Goal: Task Accomplishment & Management: Complete application form

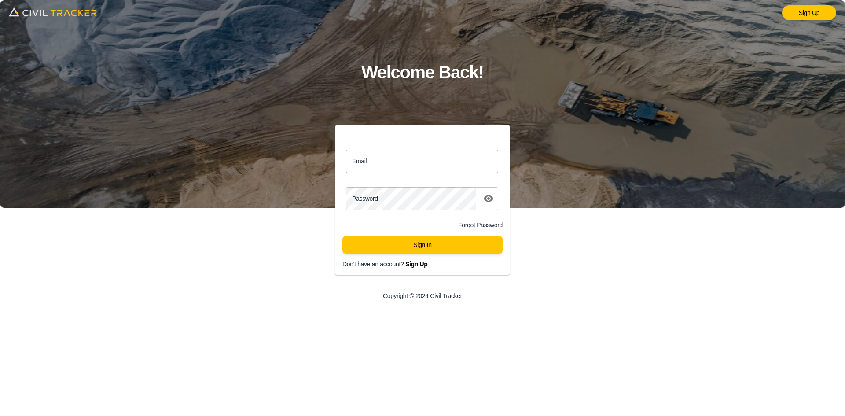
click at [402, 167] on input "Email" at bounding box center [422, 161] width 152 height 23
drag, startPoint x: 338, startPoint y: 329, endPoint x: 343, endPoint y: 367, distance: 37.7
click at [338, 330] on div "Sign Up Welcome Back! Email Email Password password Forgot Password Sign In Don…" at bounding box center [422, 208] width 845 height 416
click at [383, 165] on input "Email" at bounding box center [422, 161] width 152 height 23
type input "airporttrail@envisiongeo.ca"
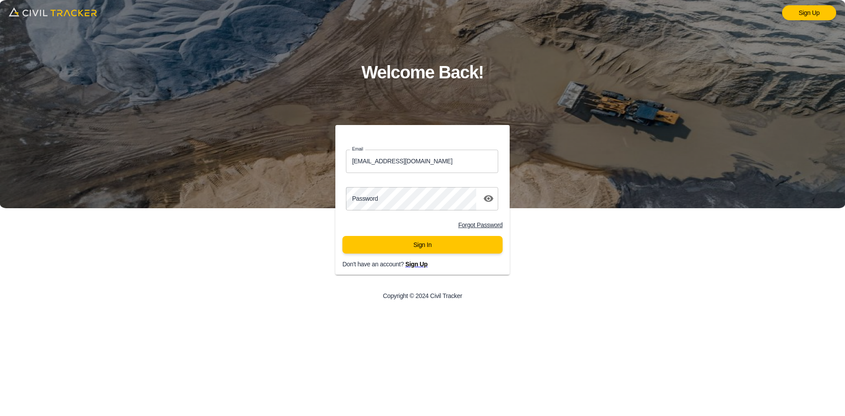
click at [452, 266] on p "Don't have an account? Sign Up" at bounding box center [429, 264] width 174 height 7
click at [573, 314] on div "Sign Up Welcome Back! Email airporttrail@envisiongeo.ca Email Password password…" at bounding box center [422, 208] width 845 height 416
click at [383, 248] on button "Sign In" at bounding box center [422, 245] width 160 height 18
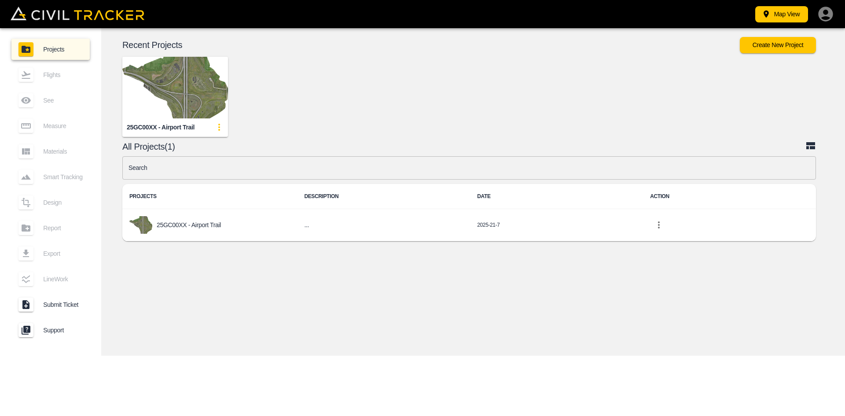
click at [187, 96] on img "button" at bounding box center [175, 88] width 106 height 62
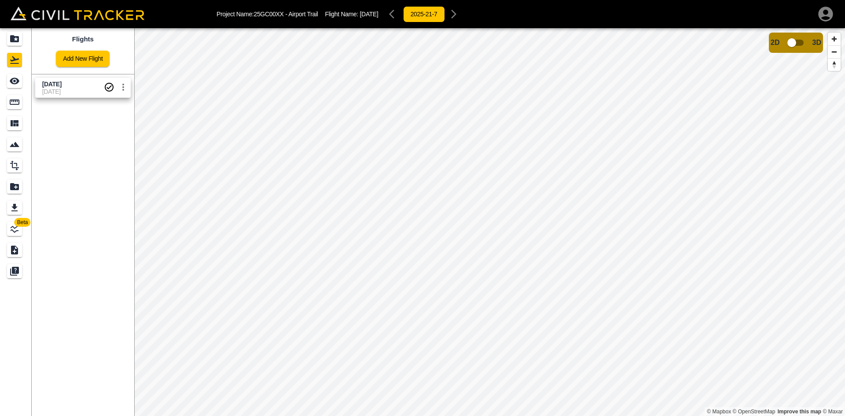
click at [826, 15] on icon "button" at bounding box center [826, 14] width 18 height 18
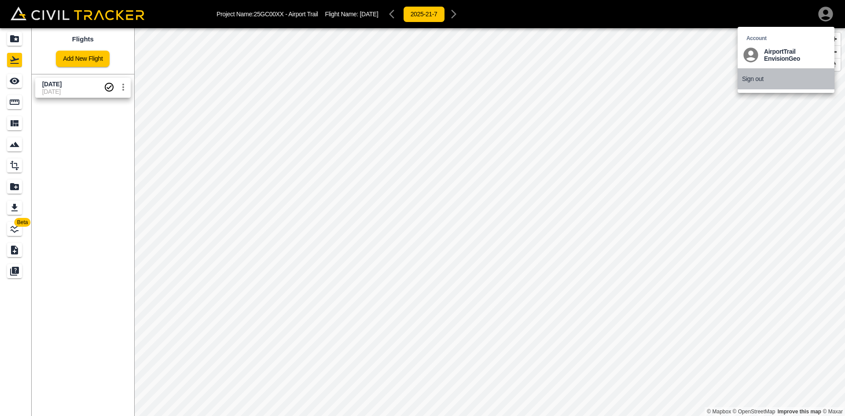
click at [752, 81] on p "Sign out" at bounding box center [753, 78] width 22 height 7
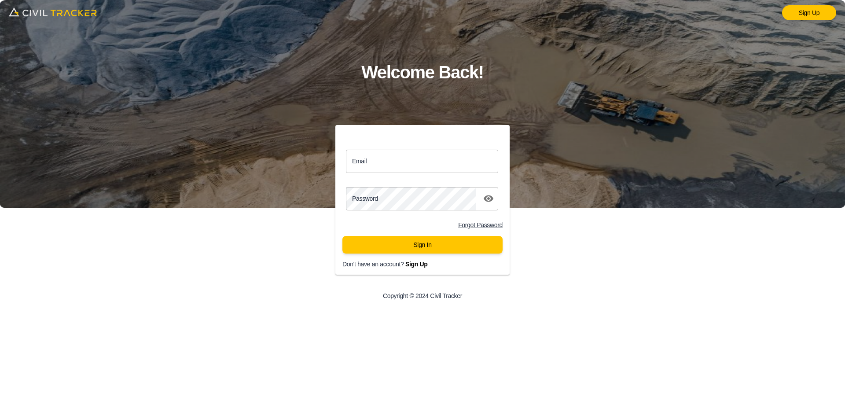
click at [664, 295] on div "Sign Up Welcome Back! Email Email Password password Forgot Password Sign In Don…" at bounding box center [422, 208] width 845 height 416
click at [436, 168] on input "Email" at bounding box center [422, 161] width 152 height 23
paste input "jason.dewit@graham.ca"
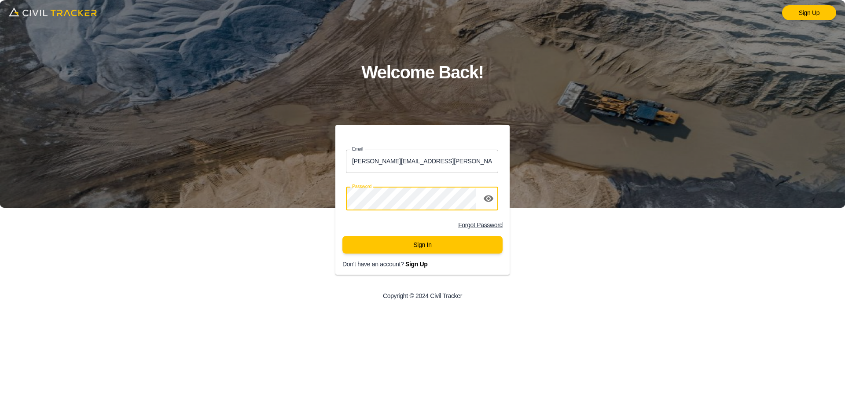
click at [377, 245] on button "Sign In" at bounding box center [422, 245] width 160 height 18
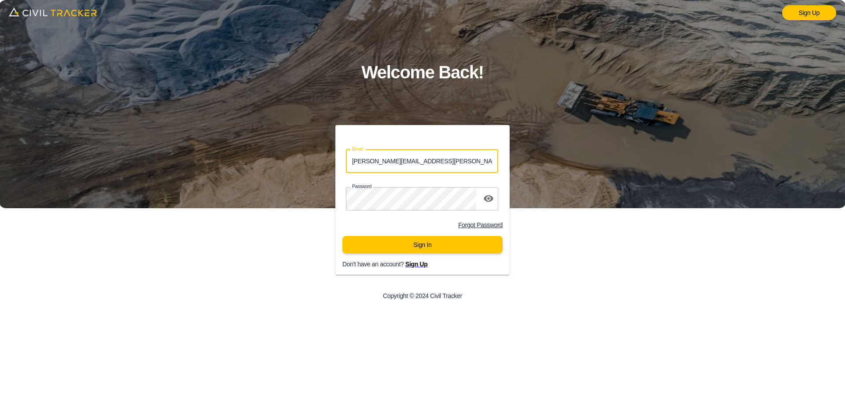
type input "jason.dewit@graham.ca"
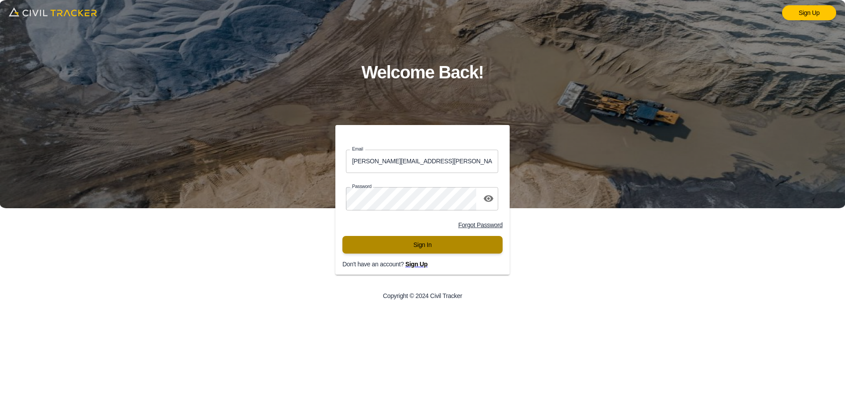
click at [399, 250] on button "Sign In" at bounding box center [422, 245] width 160 height 18
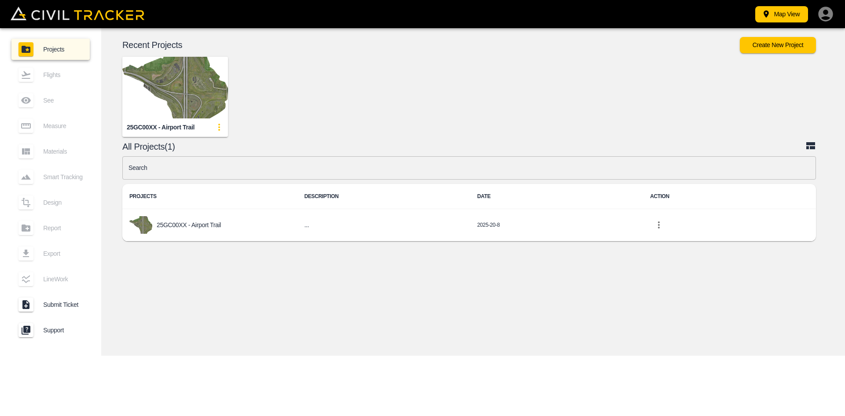
click at [180, 99] on img "button" at bounding box center [175, 88] width 106 height 62
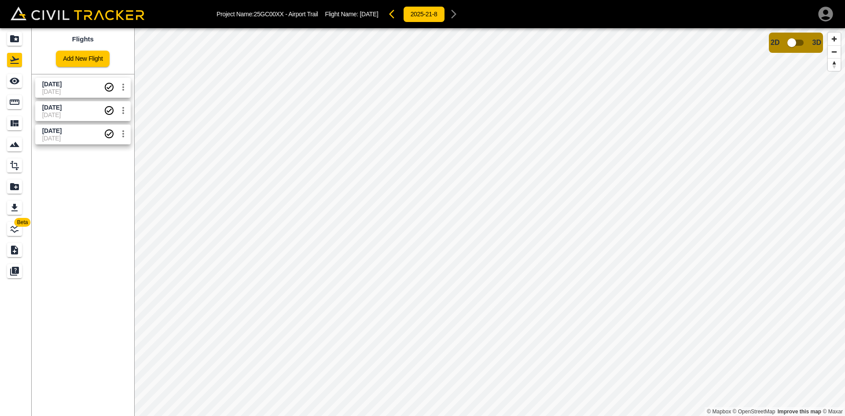
click at [92, 58] on link "Add New Flight" at bounding box center [83, 59] width 54 height 16
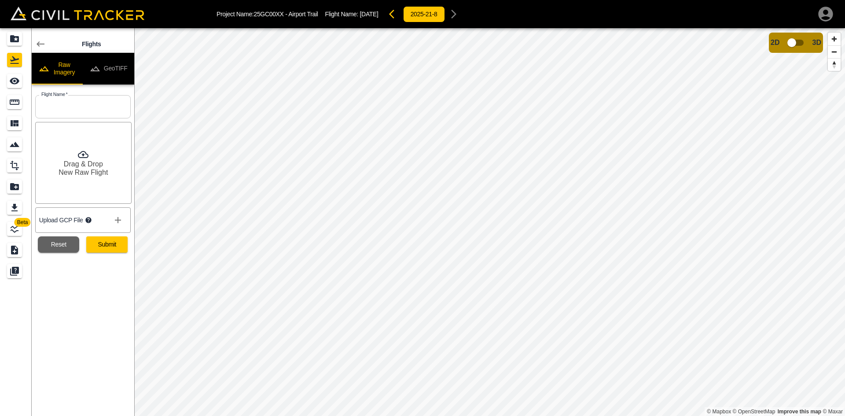
click at [120, 60] on button "GeoTIFF" at bounding box center [108, 69] width 51 height 32
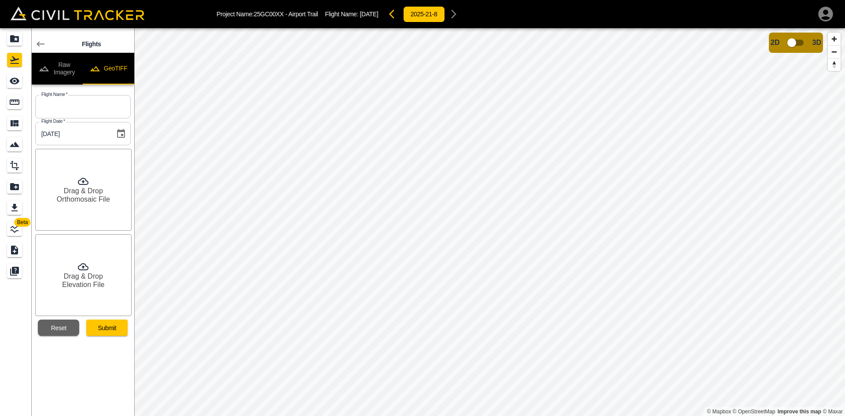
click at [118, 67] on button "GeoTIFF" at bounding box center [108, 69] width 51 height 32
click at [101, 102] on input "text" at bounding box center [82, 106] width 95 height 23
type input "Aug 27 2025"
click at [95, 191] on h6 "Drag & Drop" at bounding box center [83, 191] width 39 height 8
click at [89, 290] on div "Drag & Drop Elevation File" at bounding box center [83, 275] width 96 height 82
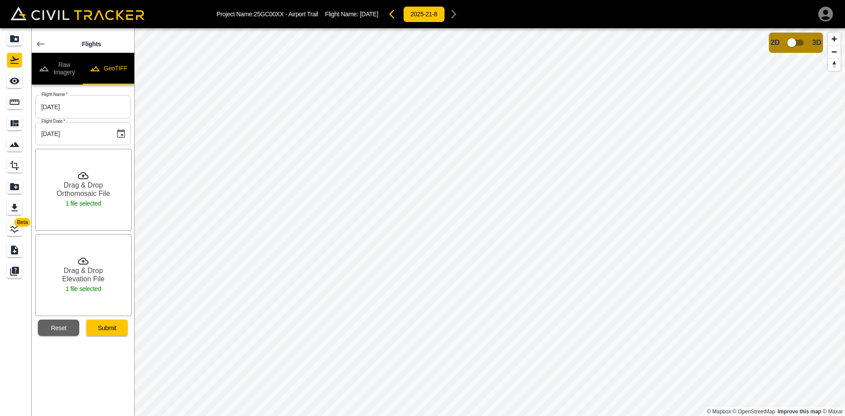
click at [102, 327] on button "Submit" at bounding box center [106, 327] width 41 height 16
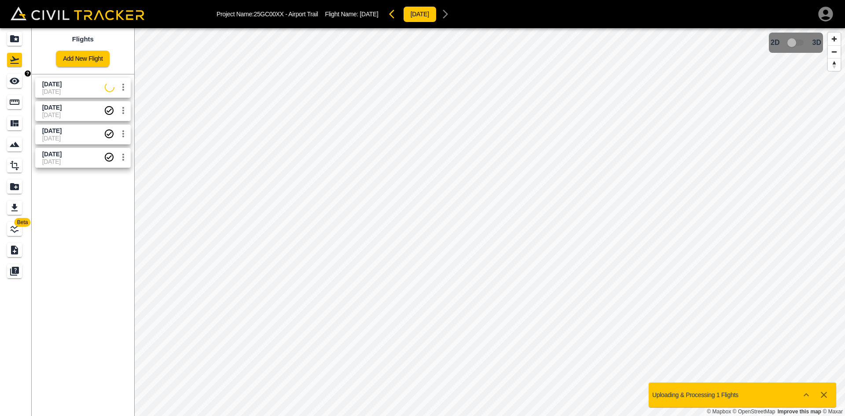
click at [16, 84] on icon "See" at bounding box center [14, 81] width 11 height 11
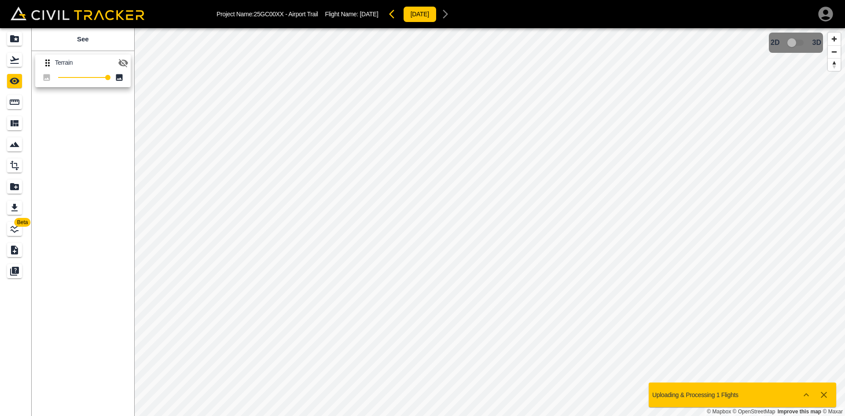
click at [126, 63] on icon "button" at bounding box center [123, 63] width 10 height 8
click at [22, 57] on div "Flights" at bounding box center [16, 60] width 18 height 14
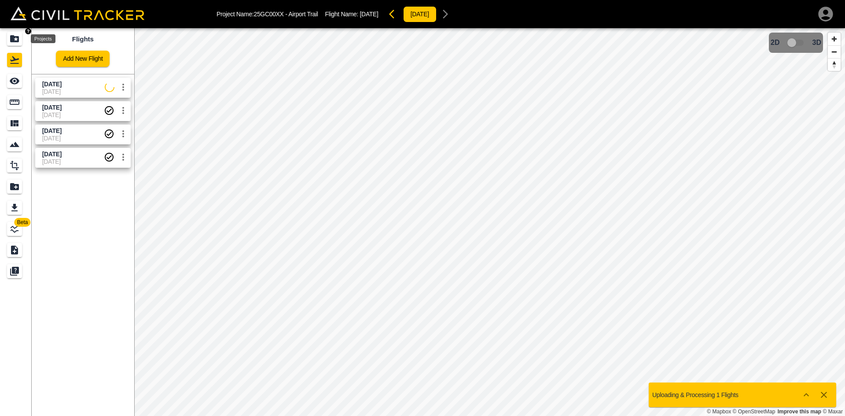
click at [12, 41] on icon "Projects" at bounding box center [14, 38] width 9 height 7
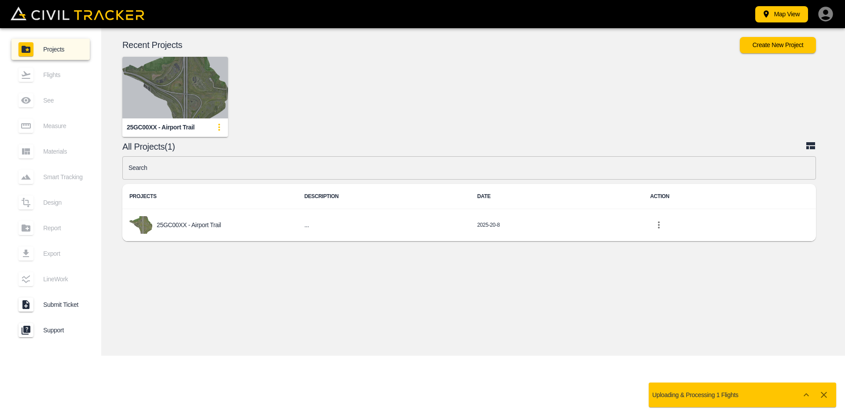
click at [169, 88] on img "button" at bounding box center [175, 88] width 106 height 62
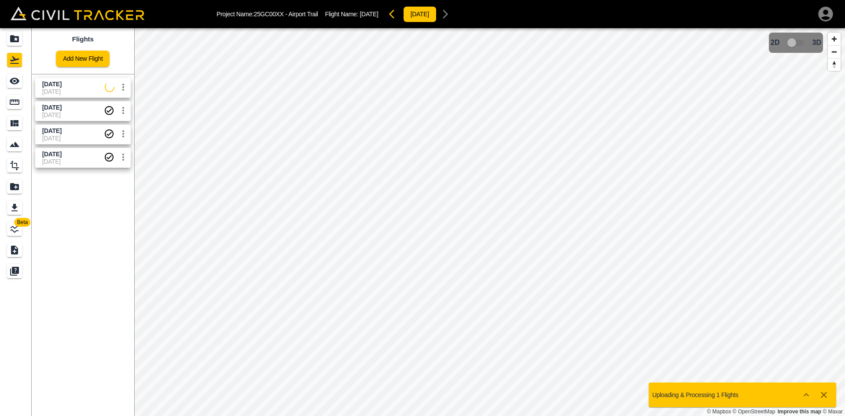
click at [64, 89] on span "[DATE]" at bounding box center [73, 91] width 62 height 7
click at [16, 81] on icon "See" at bounding box center [14, 81] width 11 height 11
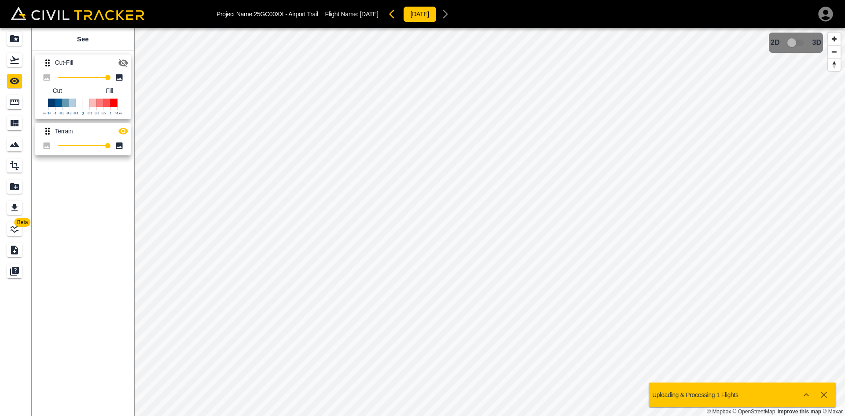
drag, startPoint x: 121, startPoint y: 59, endPoint x: 131, endPoint y: 115, distance: 56.2
click at [121, 61] on icon "button" at bounding box center [123, 63] width 11 height 11
click at [126, 131] on icon "button" at bounding box center [123, 131] width 10 height 7
click at [124, 64] on icon "button" at bounding box center [123, 63] width 11 height 11
click at [127, 131] on icon "button" at bounding box center [123, 131] width 10 height 8
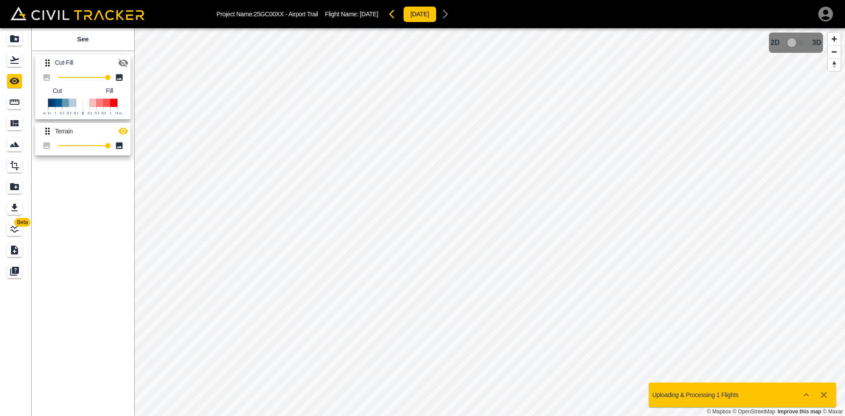
click at [394, 16] on icon "button" at bounding box center [391, 14] width 5 height 9
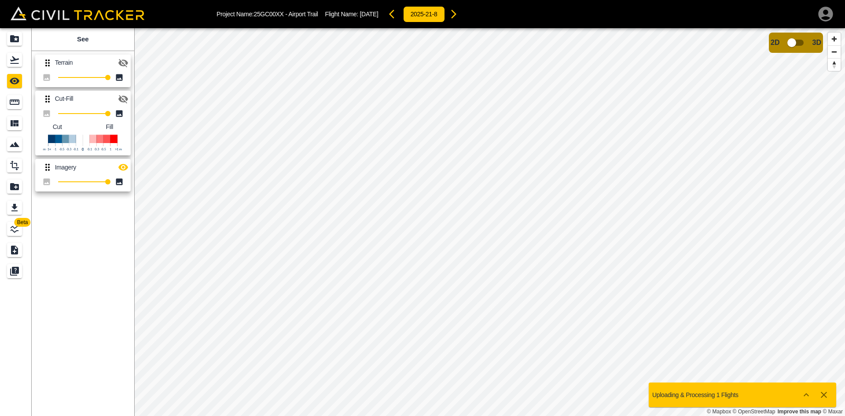
click at [130, 61] on button "button" at bounding box center [123, 63] width 18 height 18
click at [125, 165] on icon "button" at bounding box center [123, 167] width 10 height 7
click at [459, 14] on icon "button" at bounding box center [453, 14] width 11 height 11
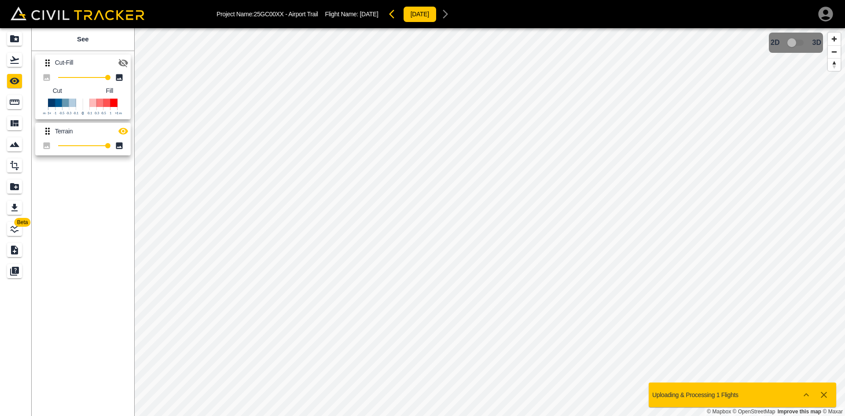
click at [403, 17] on button "button" at bounding box center [394, 14] width 18 height 18
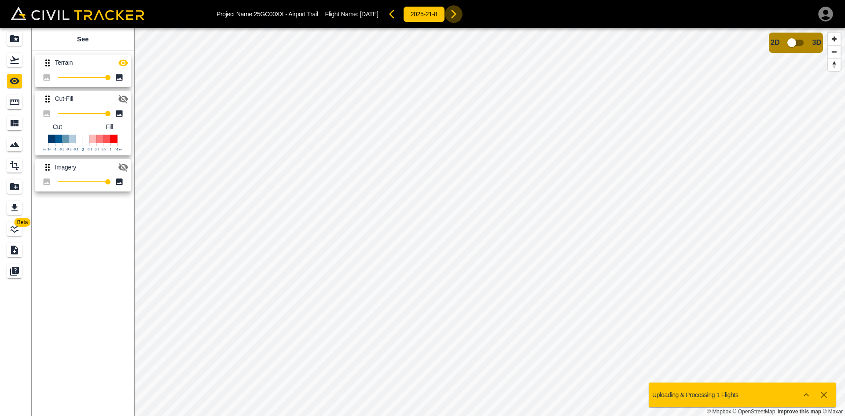
click at [459, 18] on icon "button" at bounding box center [453, 14] width 11 height 11
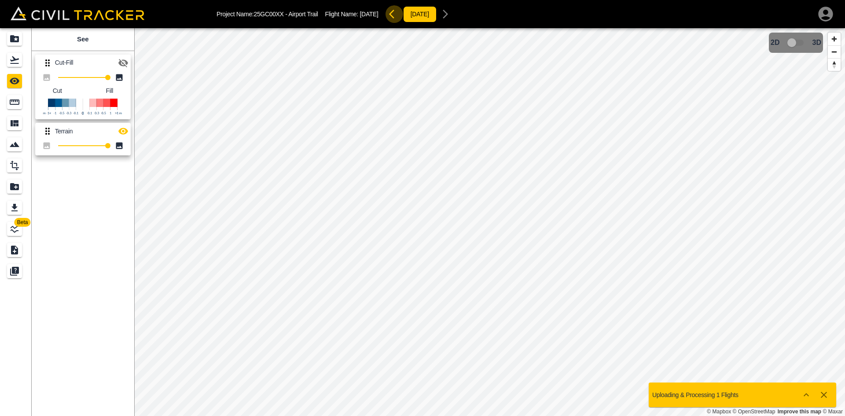
click at [400, 19] on icon "button" at bounding box center [394, 14] width 11 height 11
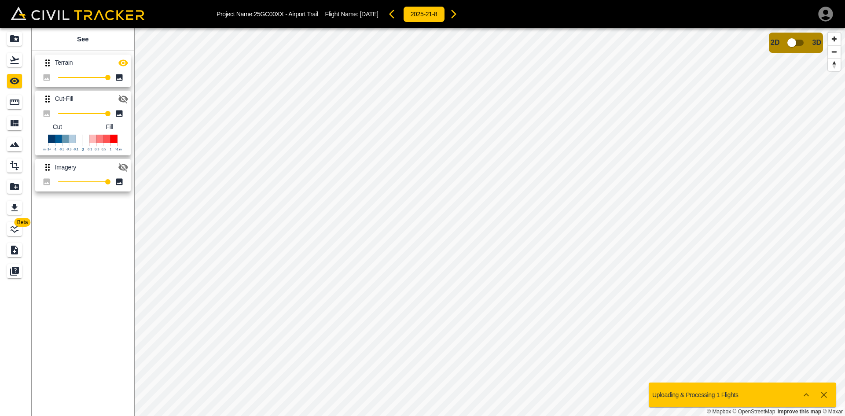
click at [463, 19] on button "button" at bounding box center [454, 14] width 18 height 18
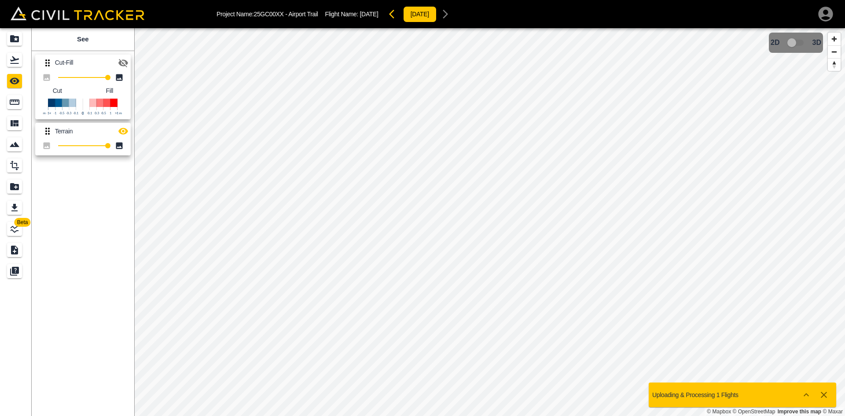
click at [128, 61] on icon "button" at bounding box center [123, 63] width 11 height 11
click at [400, 16] on icon "button" at bounding box center [394, 14] width 11 height 11
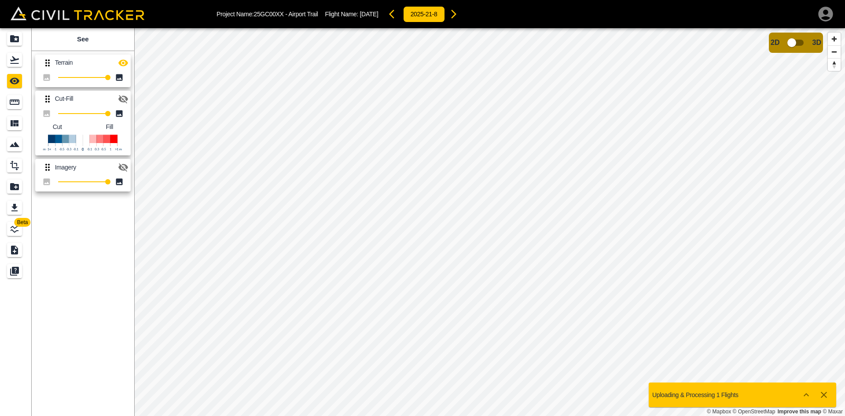
click at [459, 14] on icon "button" at bounding box center [453, 14] width 11 height 11
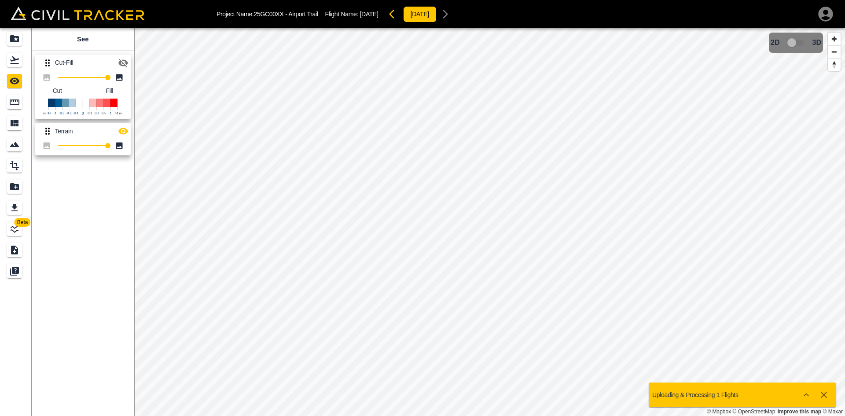
click at [125, 62] on icon "button" at bounding box center [123, 63] width 10 height 8
click at [125, 62] on icon "button" at bounding box center [123, 62] width 10 height 7
click at [400, 16] on icon "button" at bounding box center [394, 14] width 11 height 11
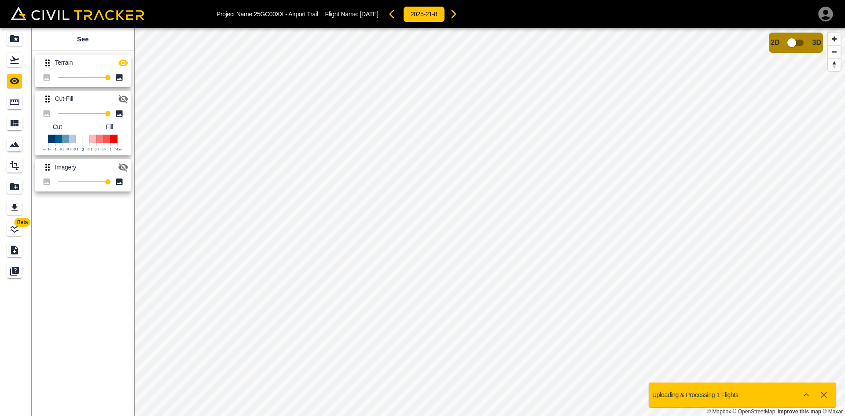
click at [459, 17] on icon "button" at bounding box center [453, 14] width 11 height 11
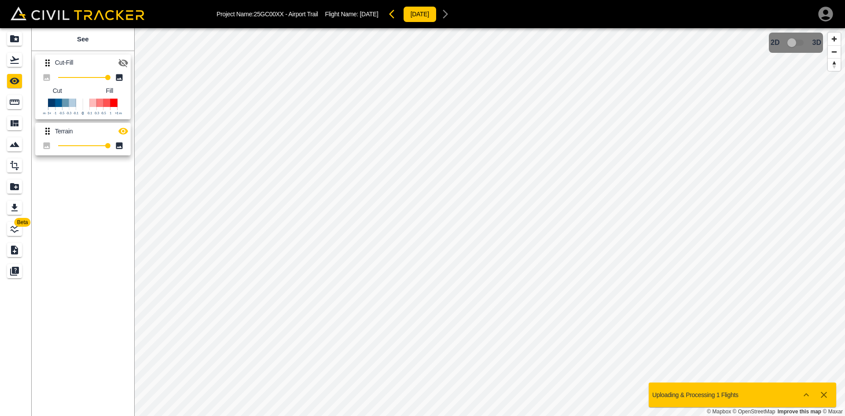
click at [124, 64] on icon "button" at bounding box center [123, 63] width 11 height 11
click at [121, 131] on icon "button" at bounding box center [123, 131] width 11 height 11
click at [400, 15] on icon "button" at bounding box center [394, 14] width 11 height 11
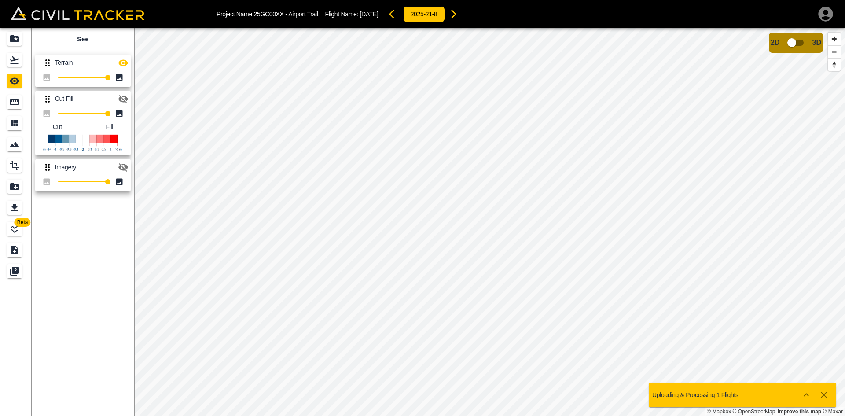
click at [126, 100] on icon "button" at bounding box center [123, 99] width 10 height 8
click at [126, 68] on button "button" at bounding box center [123, 63] width 18 height 18
click at [16, 62] on icon "Flights" at bounding box center [14, 60] width 11 height 11
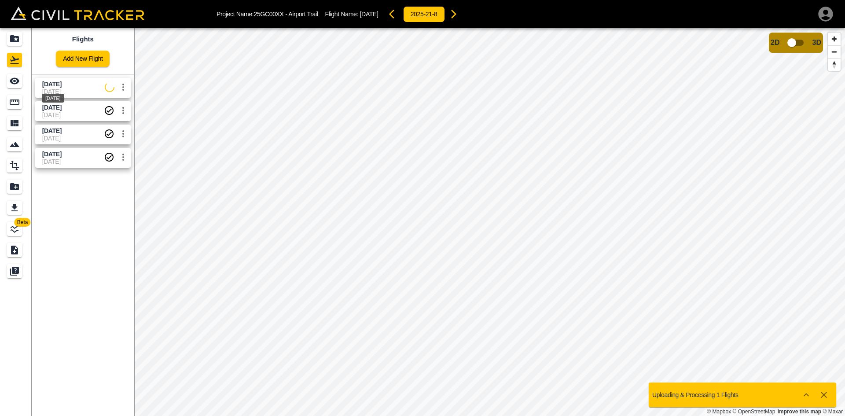
click at [62, 86] on span "[DATE]" at bounding box center [51, 84] width 19 height 7
click at [22, 85] on div "See" at bounding box center [16, 81] width 18 height 14
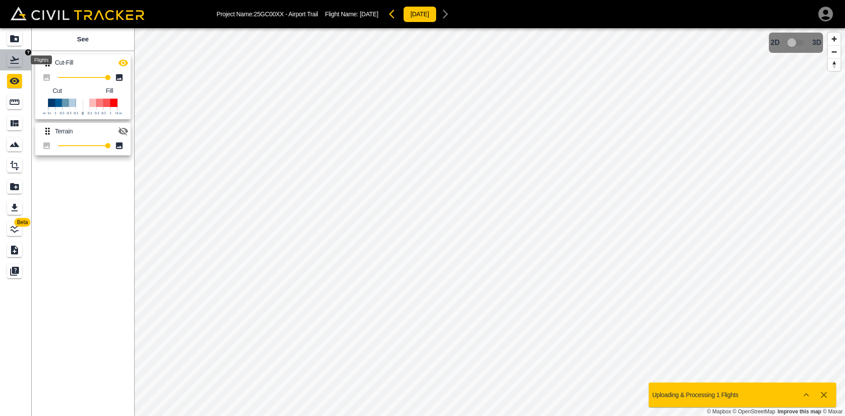
drag, startPoint x: 12, startPoint y: 64, endPoint x: 12, endPoint y: 43, distance: 20.7
click at [12, 63] on icon "Flights" at bounding box center [14, 59] width 9 height 7
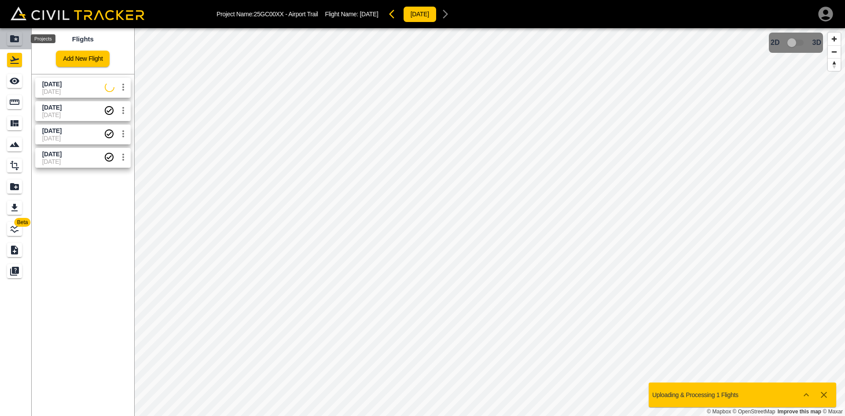
click at [12, 43] on icon "Projects" at bounding box center [14, 38] width 11 height 11
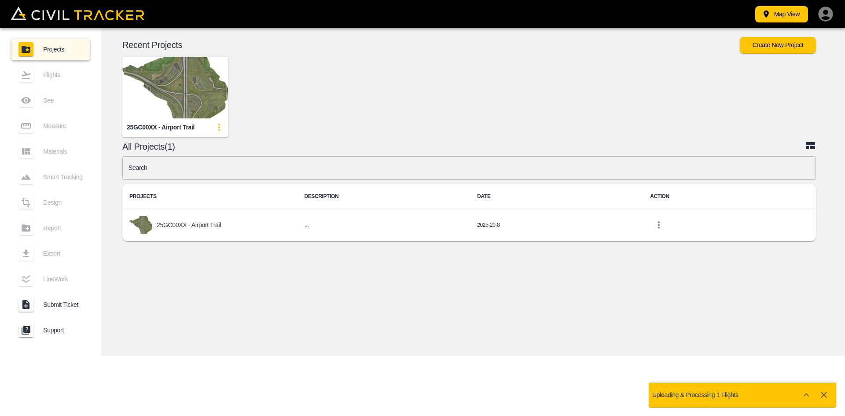
click at [203, 83] on img "button" at bounding box center [175, 88] width 106 height 62
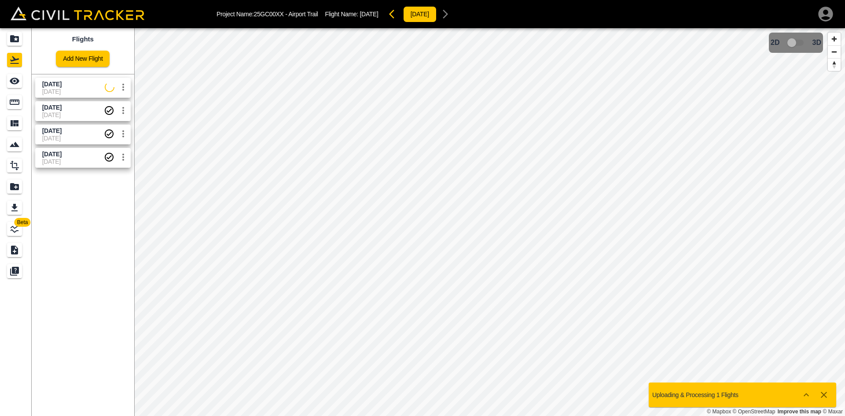
click at [73, 89] on span "[DATE]" at bounding box center [73, 91] width 62 height 7
click at [10, 84] on icon "See" at bounding box center [14, 81] width 11 height 11
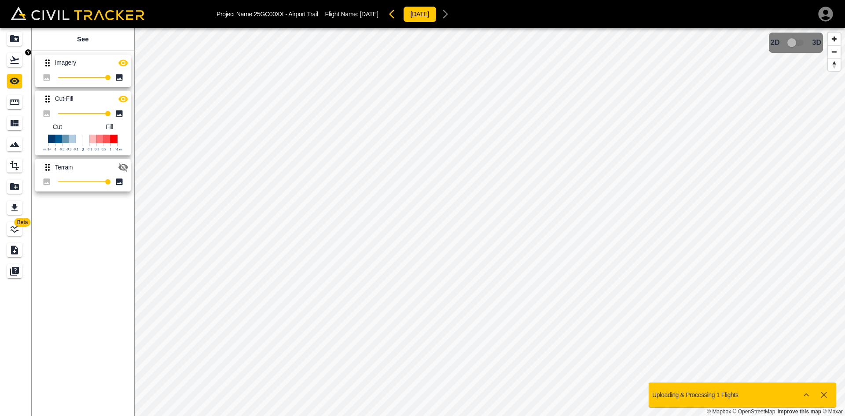
click at [7, 64] on div "Flights" at bounding box center [14, 60] width 15 height 14
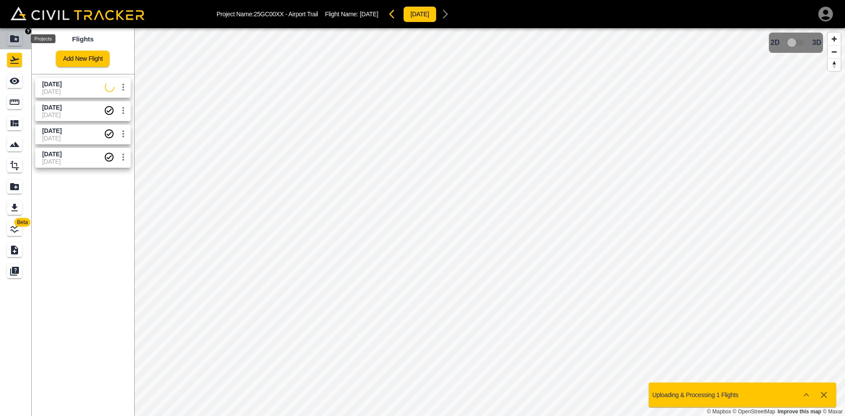
click at [12, 38] on icon "Projects" at bounding box center [14, 38] width 9 height 7
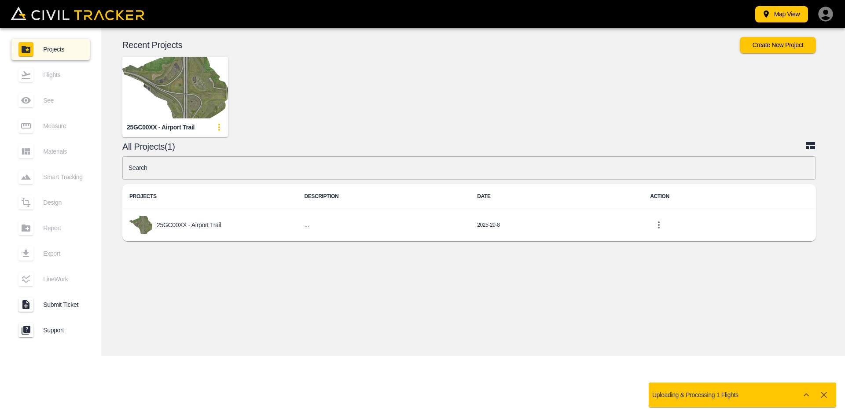
click at [151, 92] on img "button" at bounding box center [175, 88] width 106 height 62
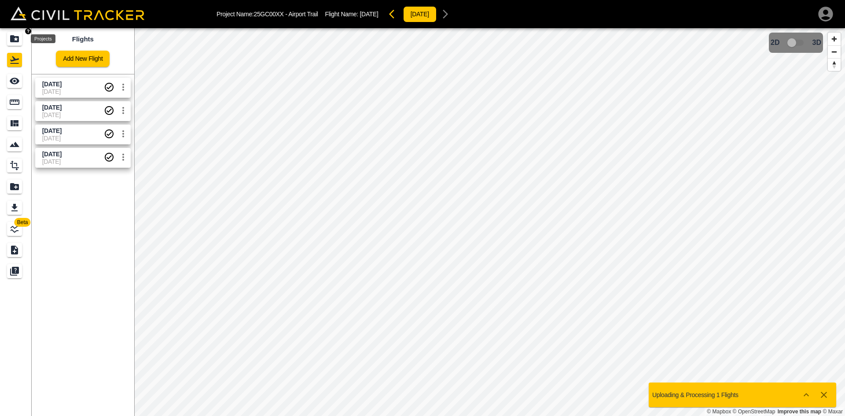
click at [15, 44] on icon "Projects" at bounding box center [14, 38] width 11 height 11
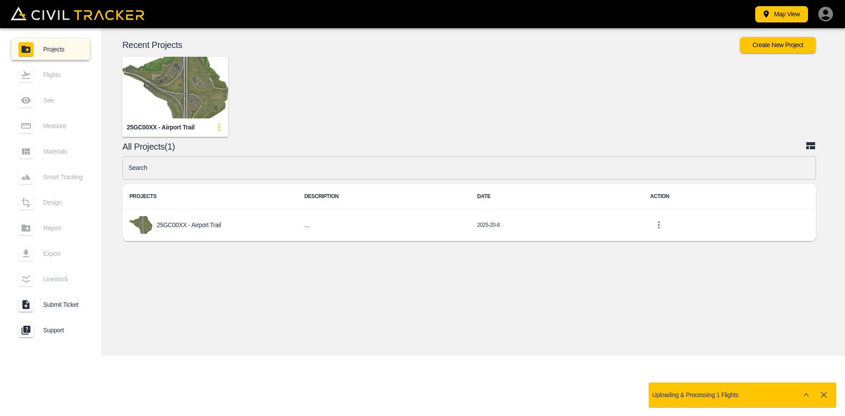
click at [824, 17] on icon "button" at bounding box center [826, 14] width 18 height 18
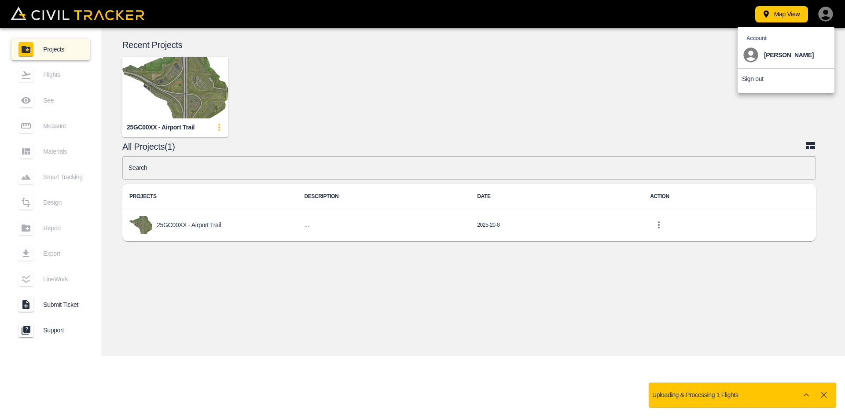
click at [752, 80] on p "Sign out" at bounding box center [753, 78] width 22 height 7
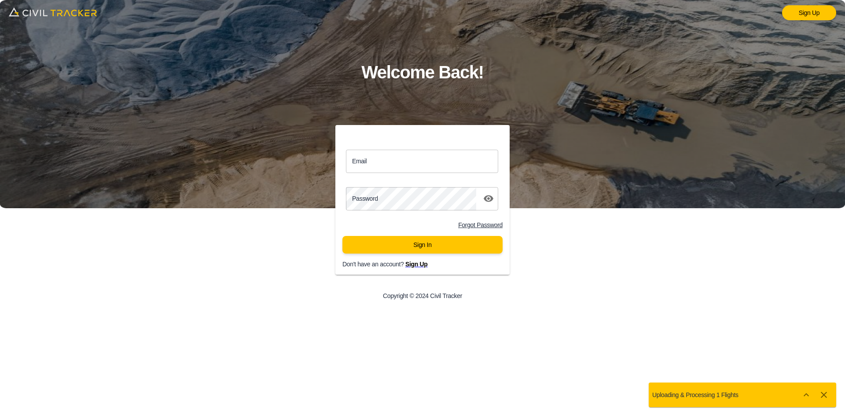
click at [397, 163] on input "Email" at bounding box center [422, 161] width 152 height 23
paste input "justin.grenier@graham.ca"
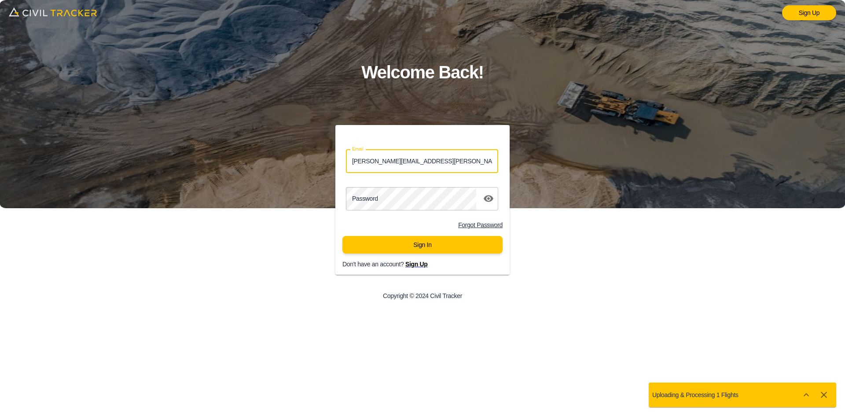
type input "justin.grenier@graham.ca"
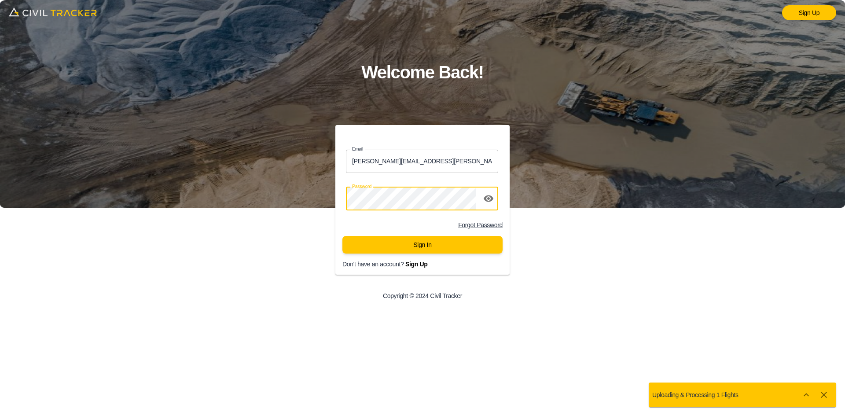
click at [399, 246] on button "Sign In" at bounding box center [422, 245] width 160 height 18
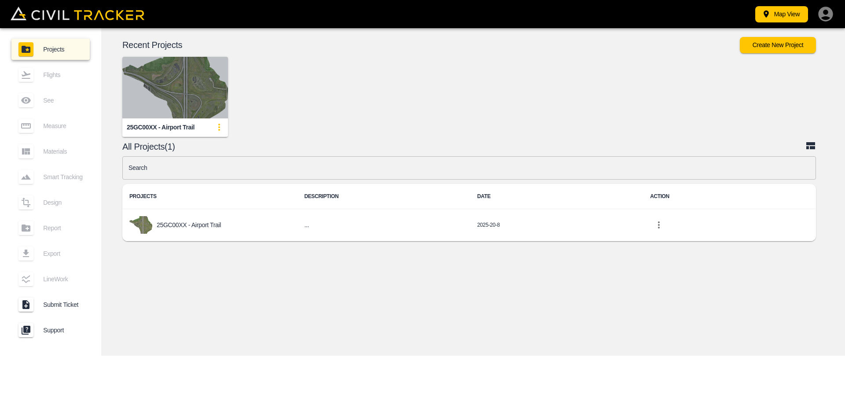
click at [172, 66] on img "button" at bounding box center [175, 88] width 106 height 62
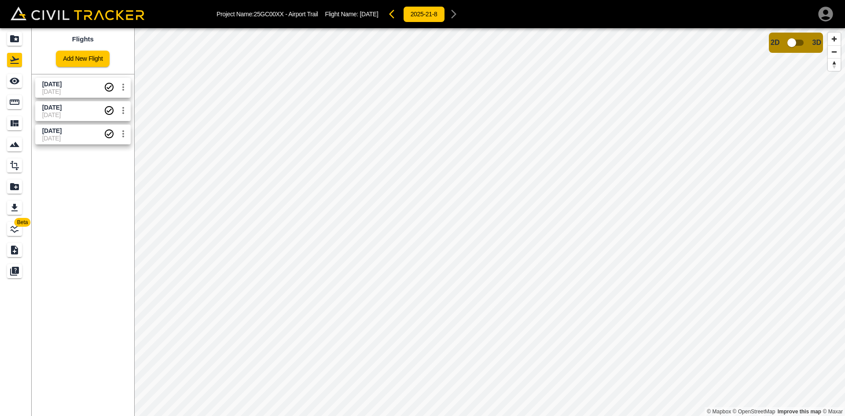
click at [92, 58] on link "Add New Flight" at bounding box center [83, 59] width 54 height 16
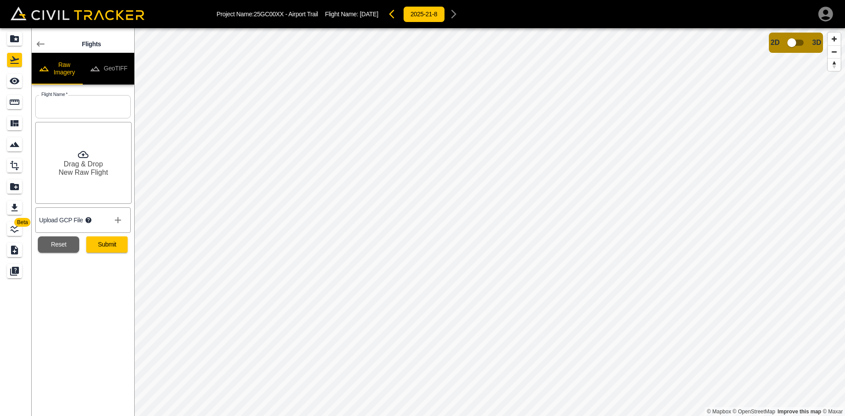
click at [100, 80] on button "GeoTIFF" at bounding box center [108, 69] width 51 height 32
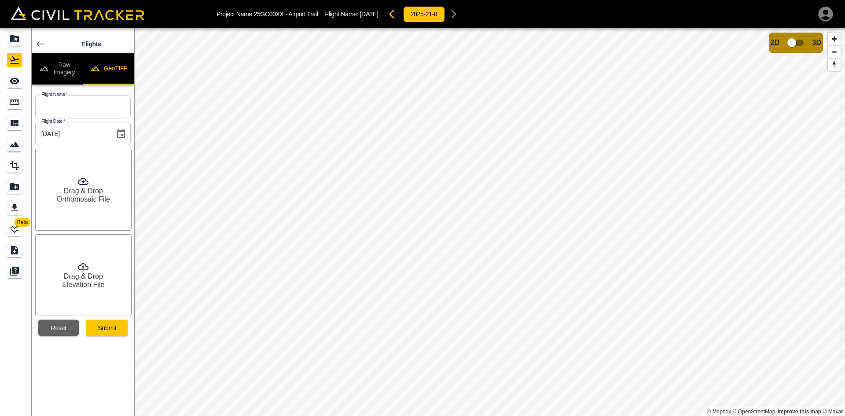
click at [85, 111] on input "text" at bounding box center [82, 106] width 95 height 23
type input "Aug 27 2025"
click at [99, 197] on h6 "Orthomosaic File" at bounding box center [83, 199] width 53 height 8
click at [81, 274] on h6 "Drag & Drop" at bounding box center [83, 276] width 39 height 8
click at [109, 325] on button "Submit" at bounding box center [106, 327] width 41 height 16
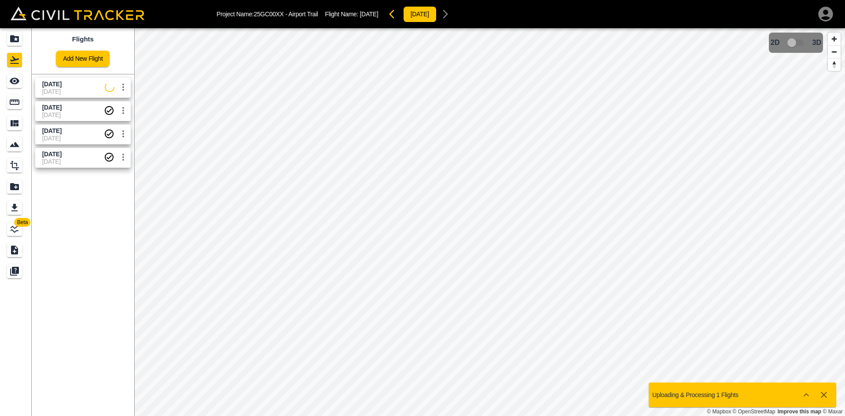
click at [825, 11] on icon "button" at bounding box center [826, 14] width 18 height 18
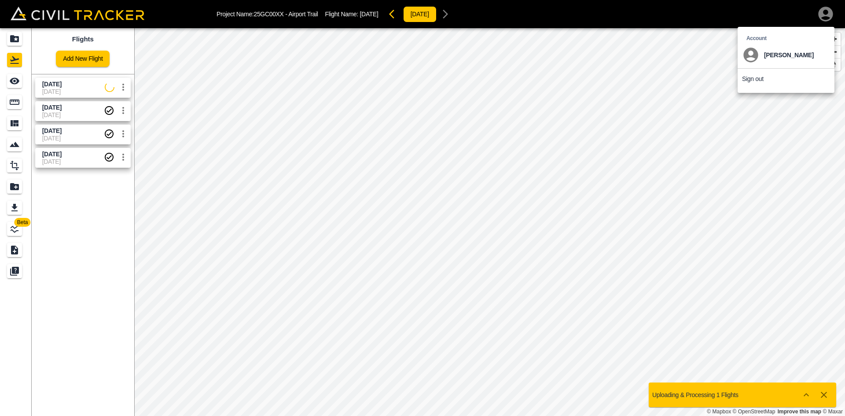
click at [764, 80] on li "Sign out" at bounding box center [786, 79] width 97 height 20
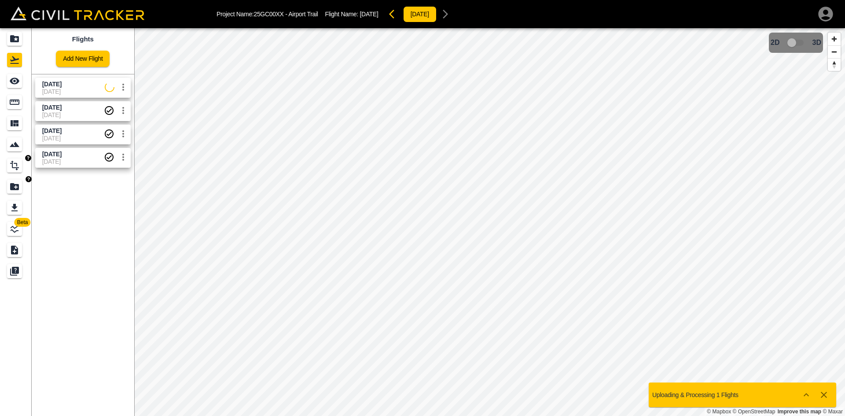
click at [823, 13] on icon "button" at bounding box center [825, 14] width 15 height 15
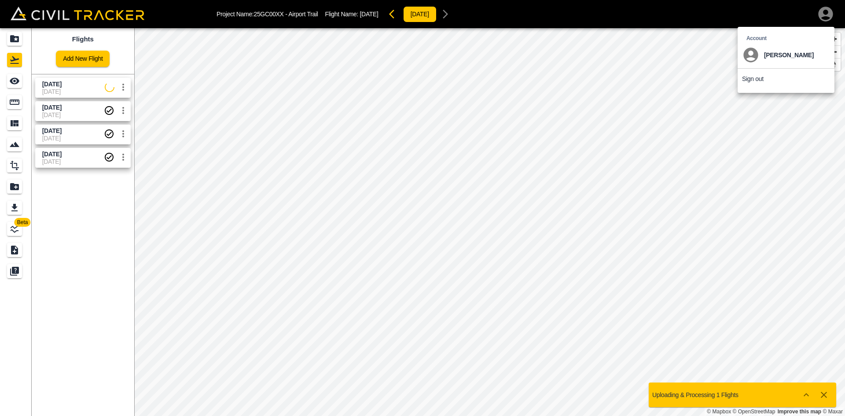
click at [752, 80] on p "Sign out" at bounding box center [753, 78] width 22 height 7
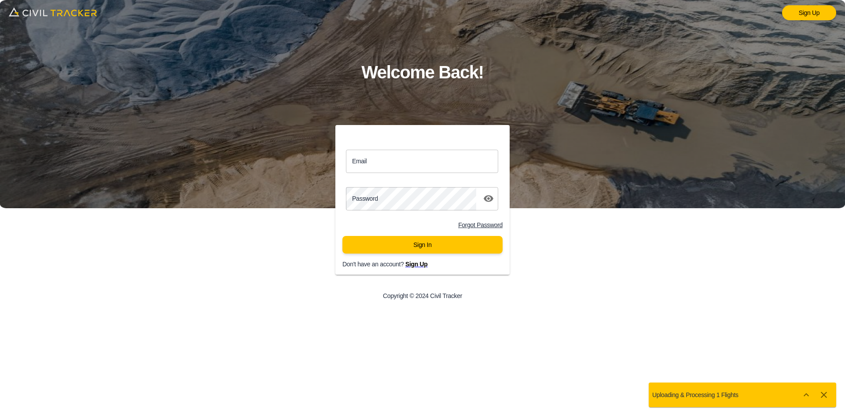
click at [403, 163] on input "Email" at bounding box center [422, 161] width 152 height 23
click at [413, 158] on input "Email" at bounding box center [422, 161] width 152 height 23
paste input "matthew.burgess@graham.ca"
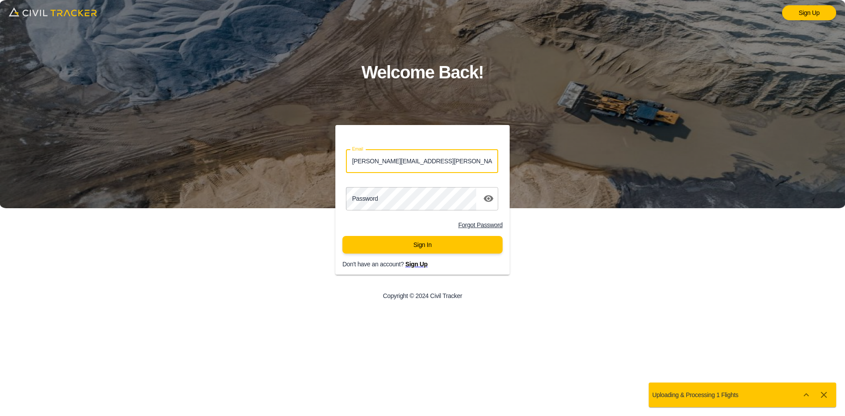
type input "matthew.burgess@graham.ca"
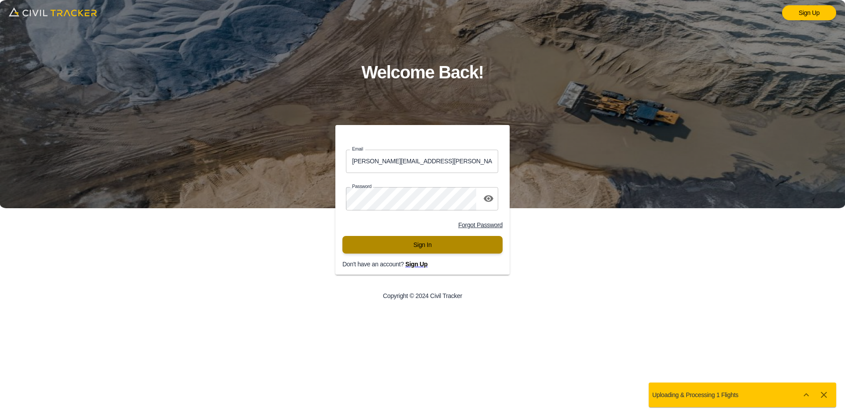
click at [383, 249] on button "Sign In" at bounding box center [422, 245] width 160 height 18
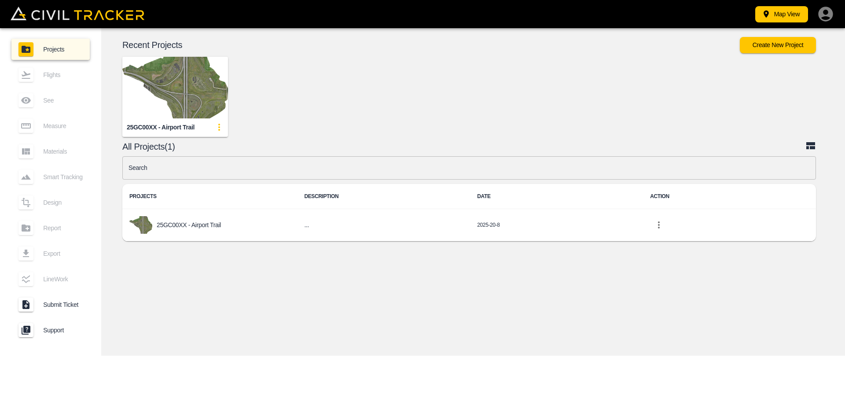
click at [205, 71] on img "button" at bounding box center [175, 88] width 106 height 62
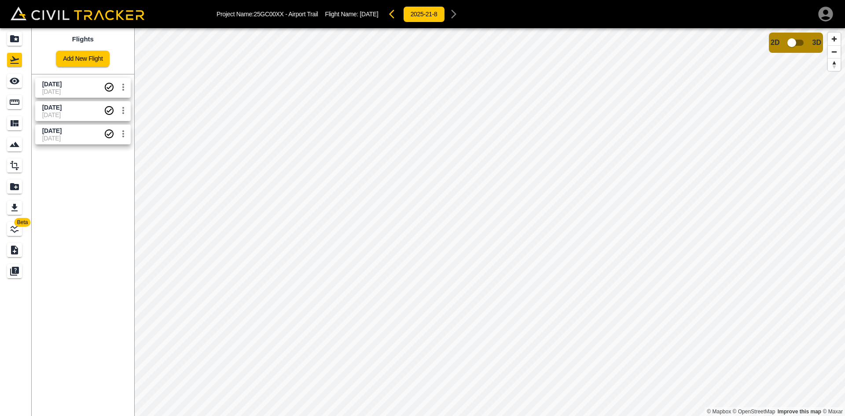
click at [91, 52] on link "Add New Flight" at bounding box center [83, 59] width 54 height 16
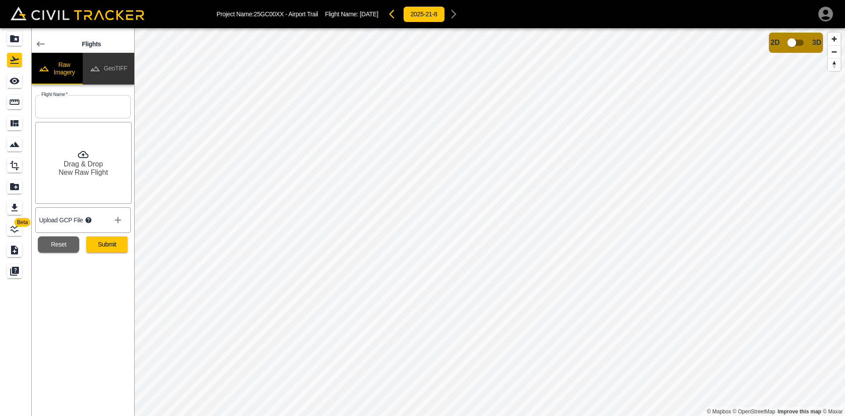
click at [114, 67] on button "GeoTIFF" at bounding box center [108, 69] width 51 height 32
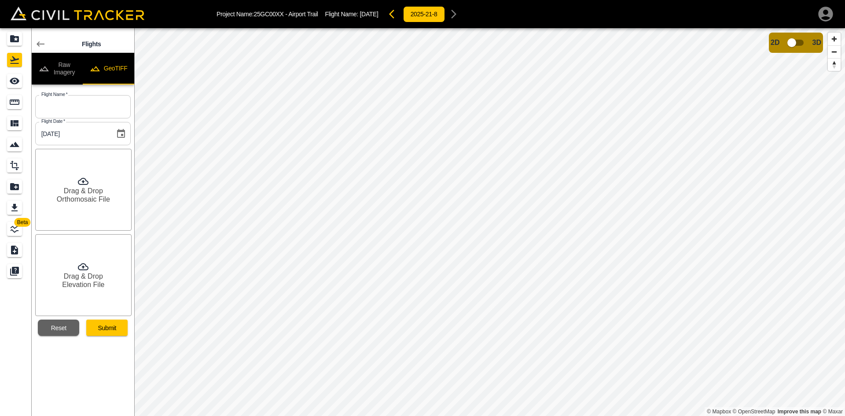
click at [87, 113] on input "text" at bounding box center [82, 106] width 95 height 23
type input "[DATE]"
click at [92, 196] on h6 "Orthomosaic File" at bounding box center [83, 199] width 53 height 8
click at [80, 275] on h6 "Drag & Drop" at bounding box center [83, 276] width 39 height 8
click at [121, 333] on button "Submit" at bounding box center [106, 327] width 41 height 16
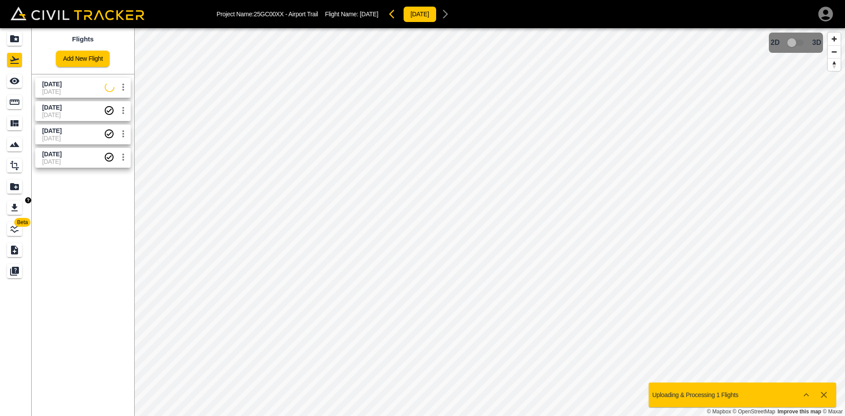
click at [825, 9] on icon "button" at bounding box center [825, 14] width 15 height 15
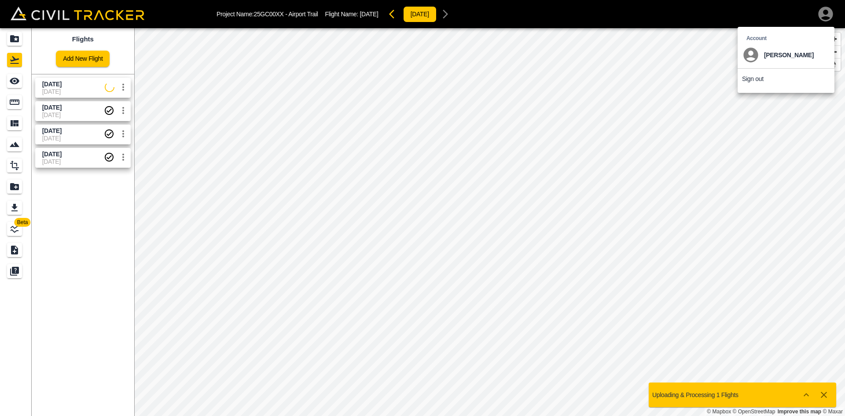
click at [761, 77] on p "Sign out" at bounding box center [753, 78] width 22 height 7
